Goal: Information Seeking & Learning: Learn about a topic

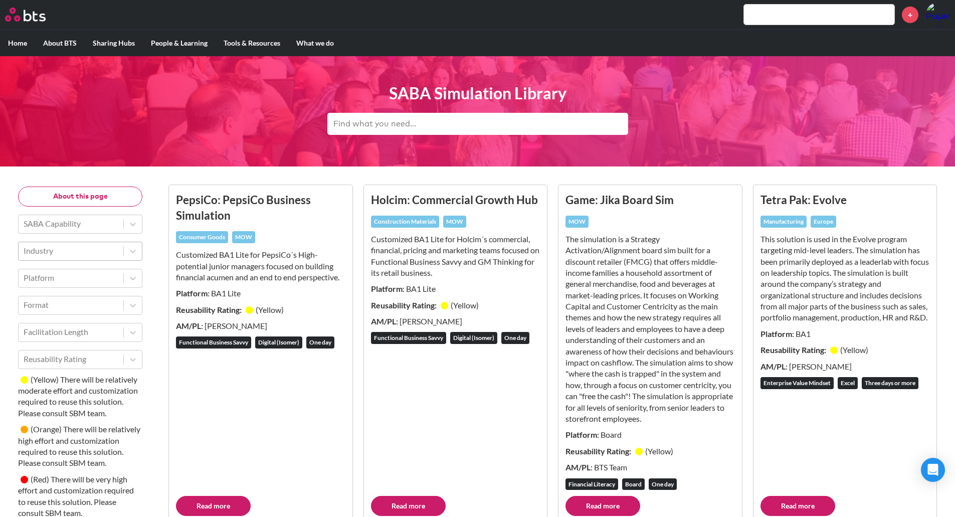
click at [108, 254] on div at bounding box center [71, 250] width 95 height 13
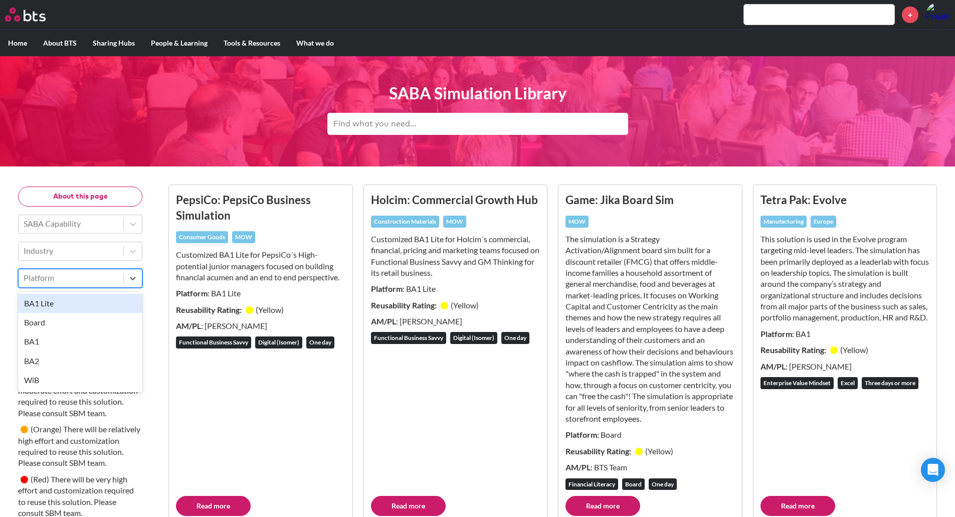
click at [85, 279] on div at bounding box center [71, 277] width 95 height 13
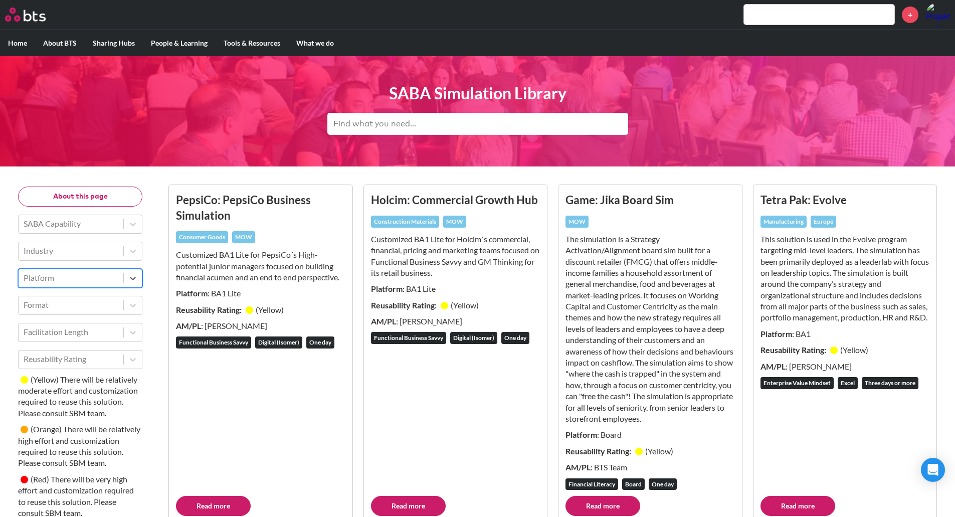
click at [85, 279] on div at bounding box center [71, 277] width 95 height 13
click at [75, 304] on div at bounding box center [71, 304] width 95 height 13
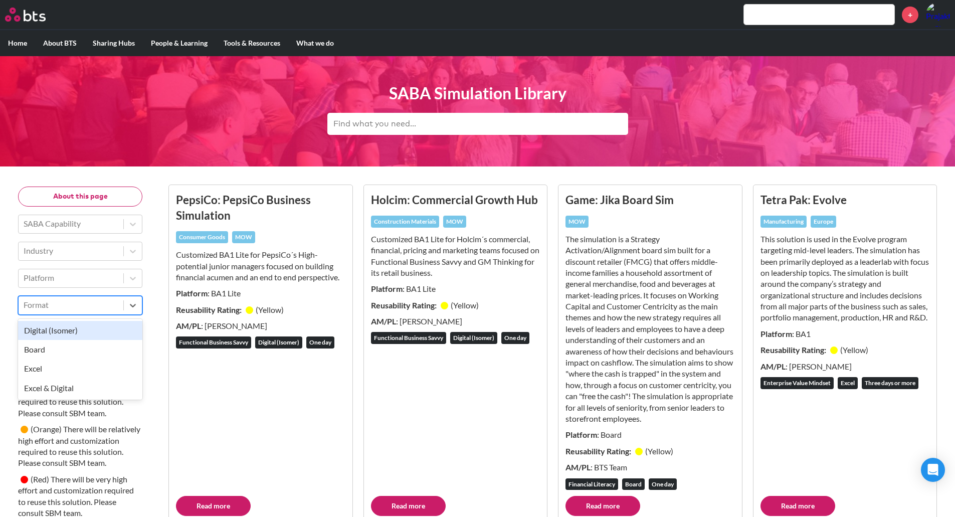
click at [75, 303] on div at bounding box center [71, 304] width 95 height 13
click at [468, 124] on input "text" at bounding box center [477, 124] width 301 height 22
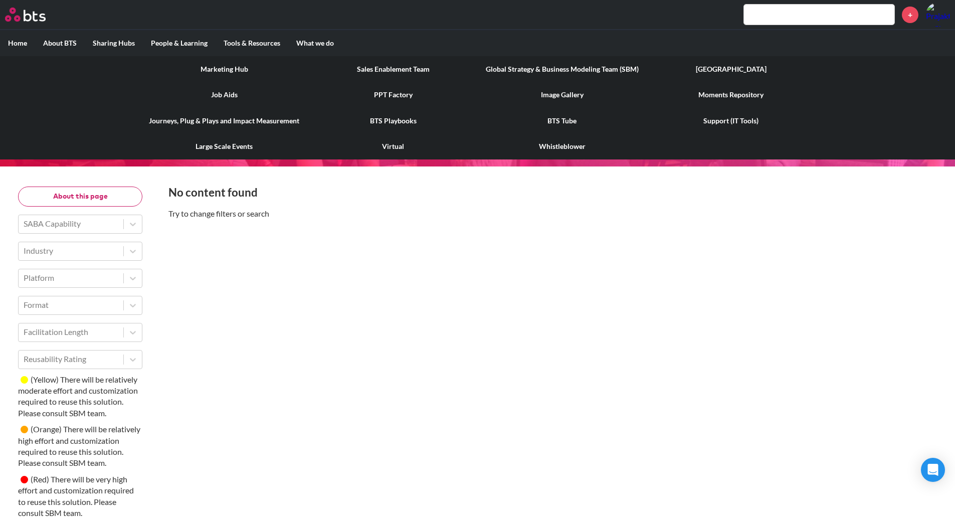
type input "strategy sim"
click at [564, 69] on link "Global Strategy & Business Modeling Team (SBM)" at bounding box center [562, 69] width 169 height 26
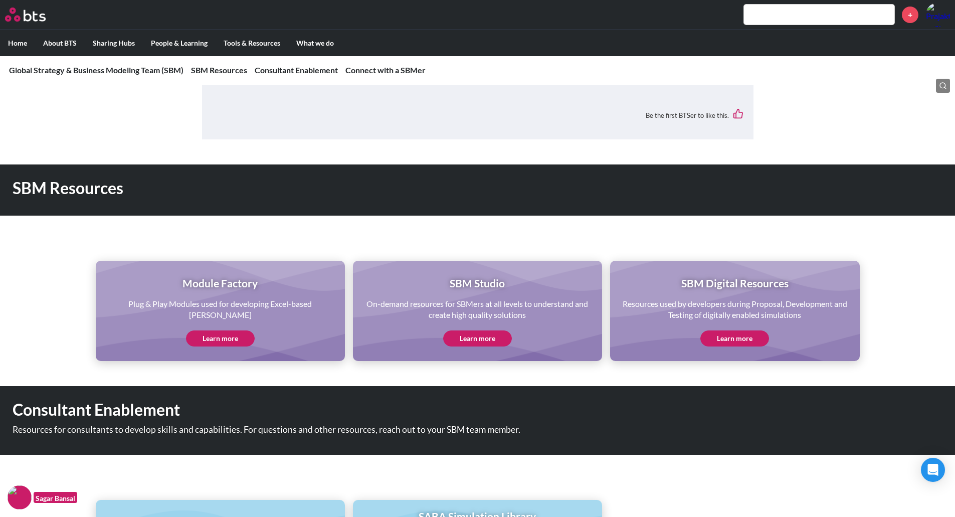
scroll to position [501, 0]
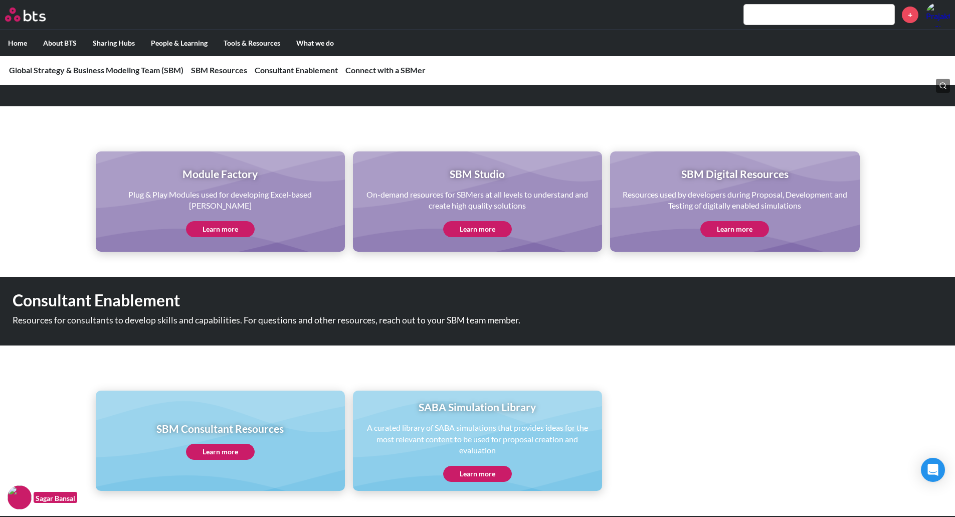
click at [481, 473] on link "Learn more" at bounding box center [477, 474] width 69 height 16
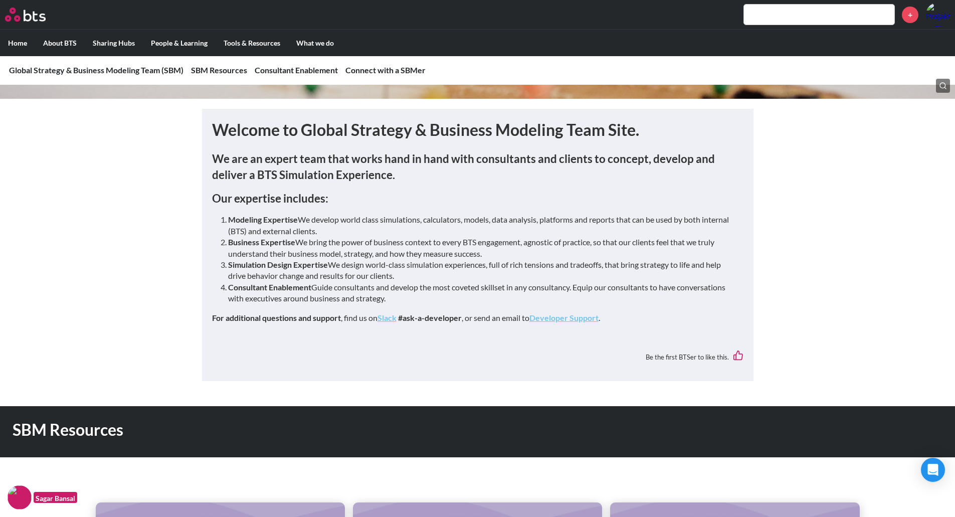
scroll to position [0, 0]
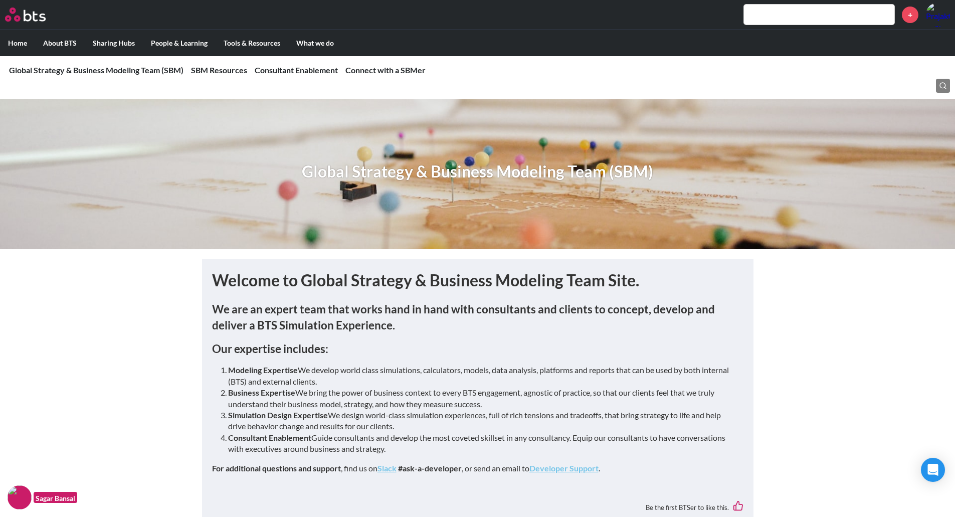
click at [17, 39] on label "Home" at bounding box center [17, 43] width 35 height 26
click at [0, 0] on input "Home" at bounding box center [0, 0] width 0 height 0
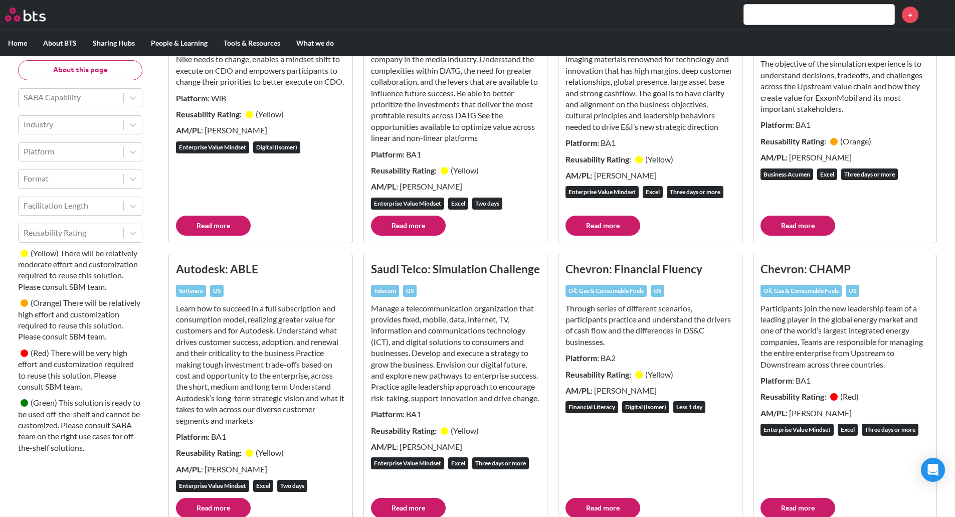
scroll to position [5113, 0]
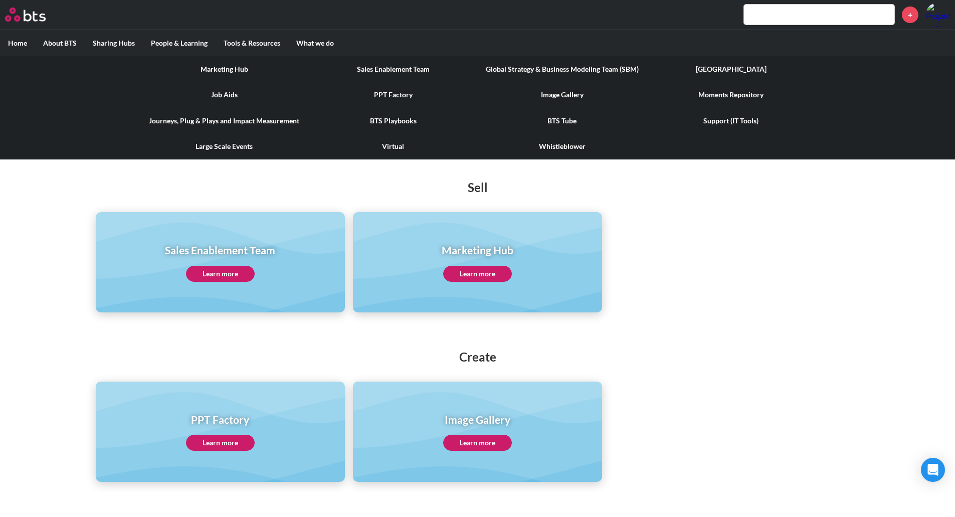
click at [619, 66] on link "Global Strategy & Business Modeling Team (SBM)" at bounding box center [562, 69] width 169 height 26
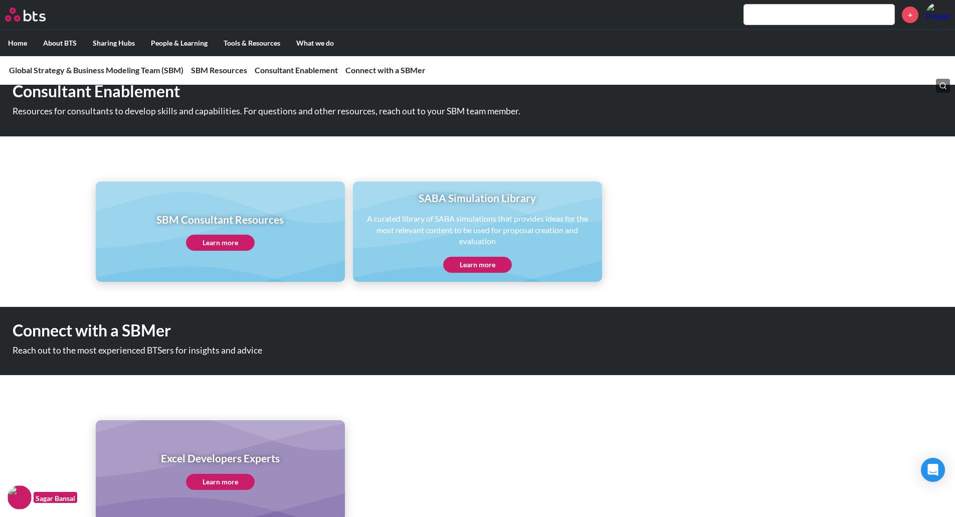
scroll to position [710, 0]
click at [469, 220] on p "A curated library of SABA simulations that provides ideas for the most relevant…" at bounding box center [477, 231] width 235 height 34
click at [20, 42] on label "Home" at bounding box center [17, 43] width 35 height 26
click at [0, 0] on input "Home" at bounding box center [0, 0] width 0 height 0
